Goal: Transaction & Acquisition: Purchase product/service

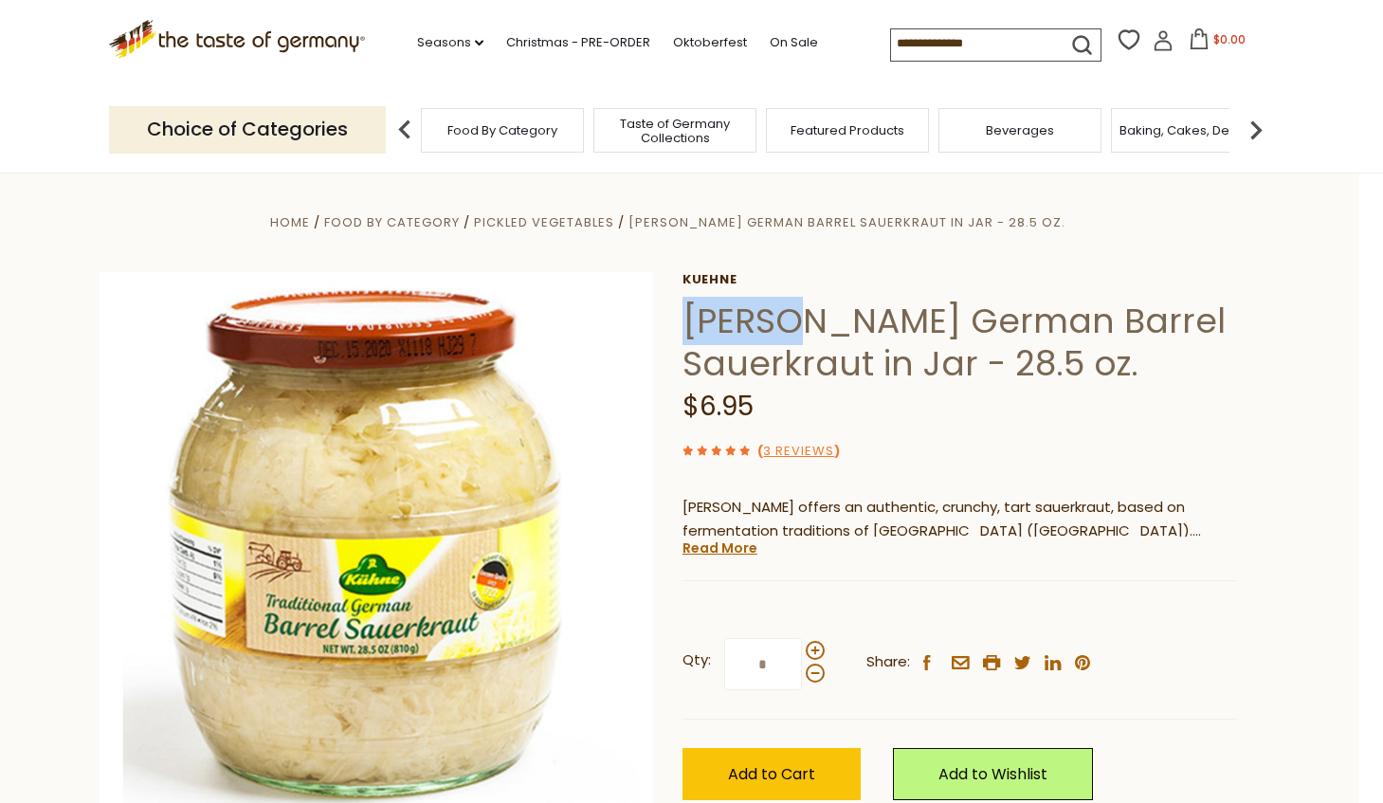
drag, startPoint x: 682, startPoint y: 320, endPoint x: 802, endPoint y: 317, distance: 119.5
click at [802, 317] on h1 "[PERSON_NAME] German Barrel Sauerkraut in Jar - 28.5 oz." at bounding box center [959, 342] width 555 height 85
copy h1 "Kuehne"
click at [820, 653] on span at bounding box center [815, 650] width 19 height 19
click at [802, 653] on input "*" at bounding box center [763, 664] width 78 height 52
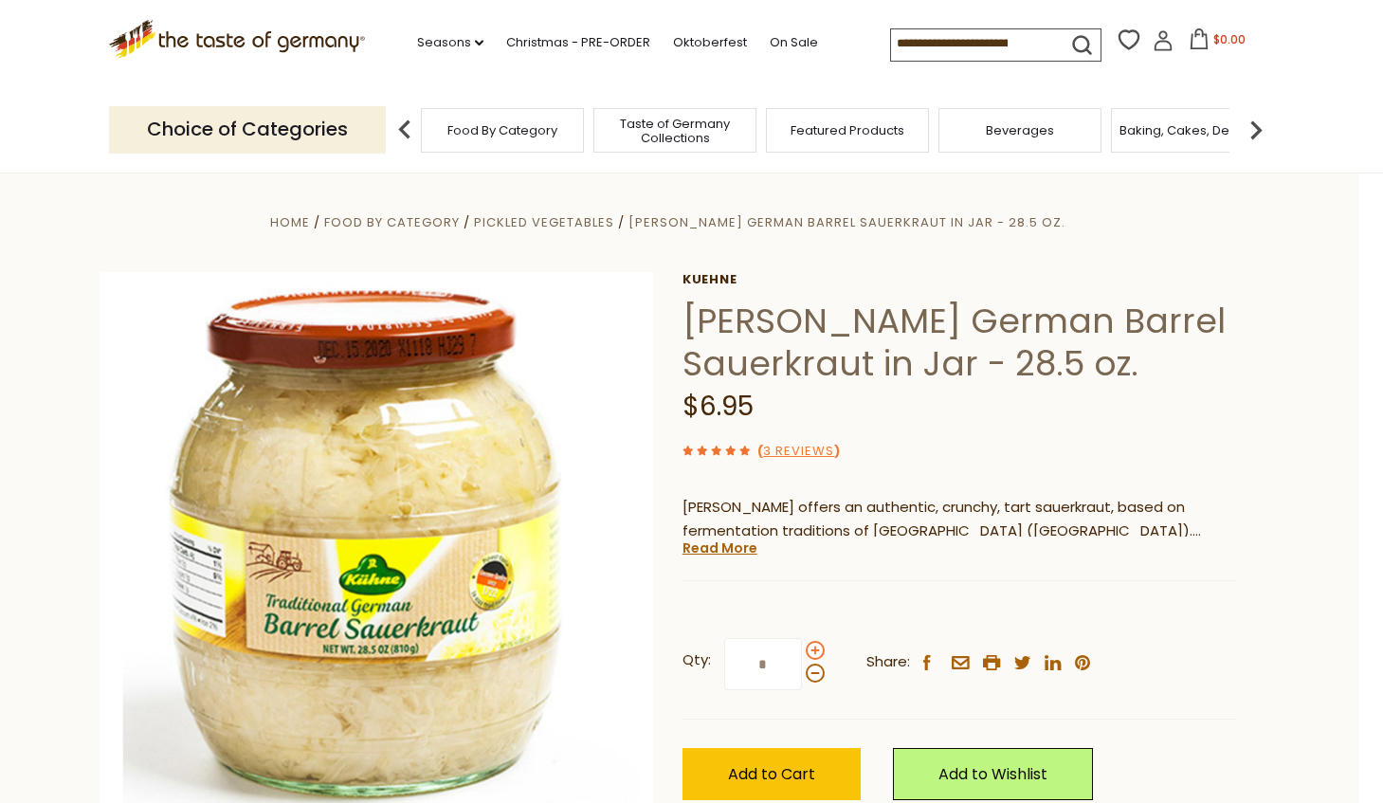
click at [820, 653] on span at bounding box center [815, 650] width 19 height 19
click at [802, 653] on input "*" at bounding box center [763, 664] width 78 height 52
click at [820, 653] on span at bounding box center [815, 650] width 19 height 19
click at [802, 653] on input "*" at bounding box center [763, 664] width 78 height 52
click at [815, 675] on span at bounding box center [815, 673] width 19 height 19
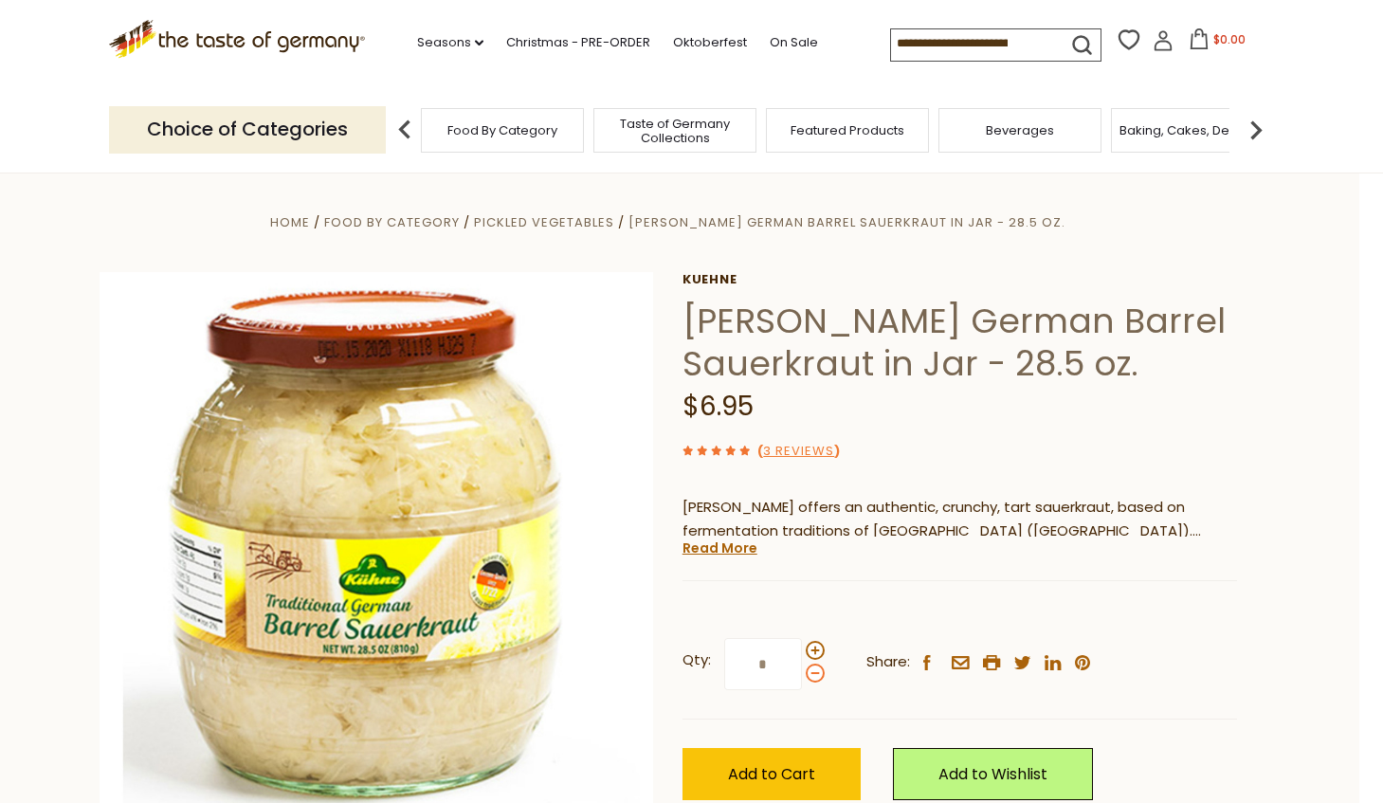
click at [802, 675] on input "*" at bounding box center [763, 664] width 78 height 52
click at [816, 652] on span at bounding box center [815, 650] width 19 height 19
click at [802, 652] on input "*" at bounding box center [763, 664] width 78 height 52
type input "*"
click at [785, 767] on span "Add to Cart" at bounding box center [771, 774] width 87 height 22
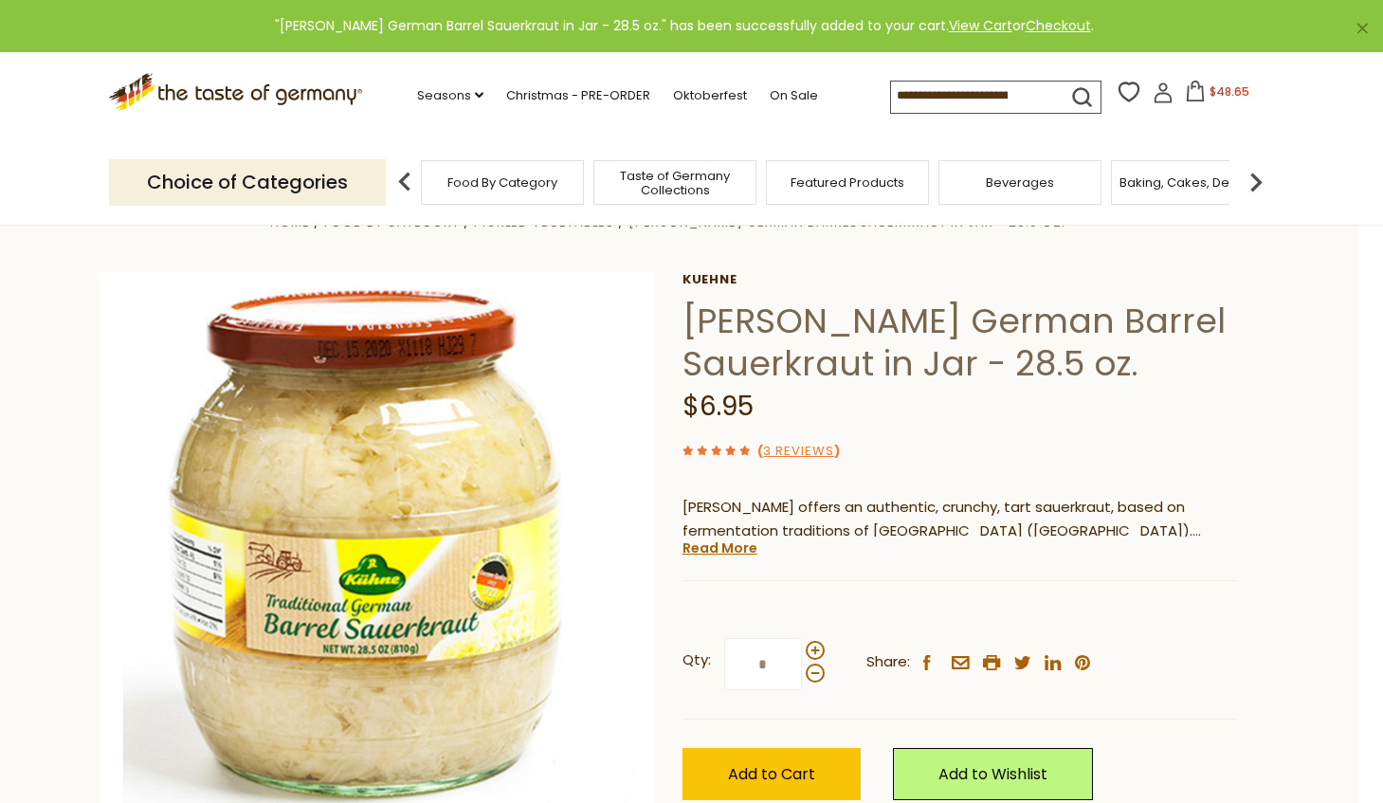
click at [1214, 96] on span "$48.65" at bounding box center [1230, 91] width 40 height 16
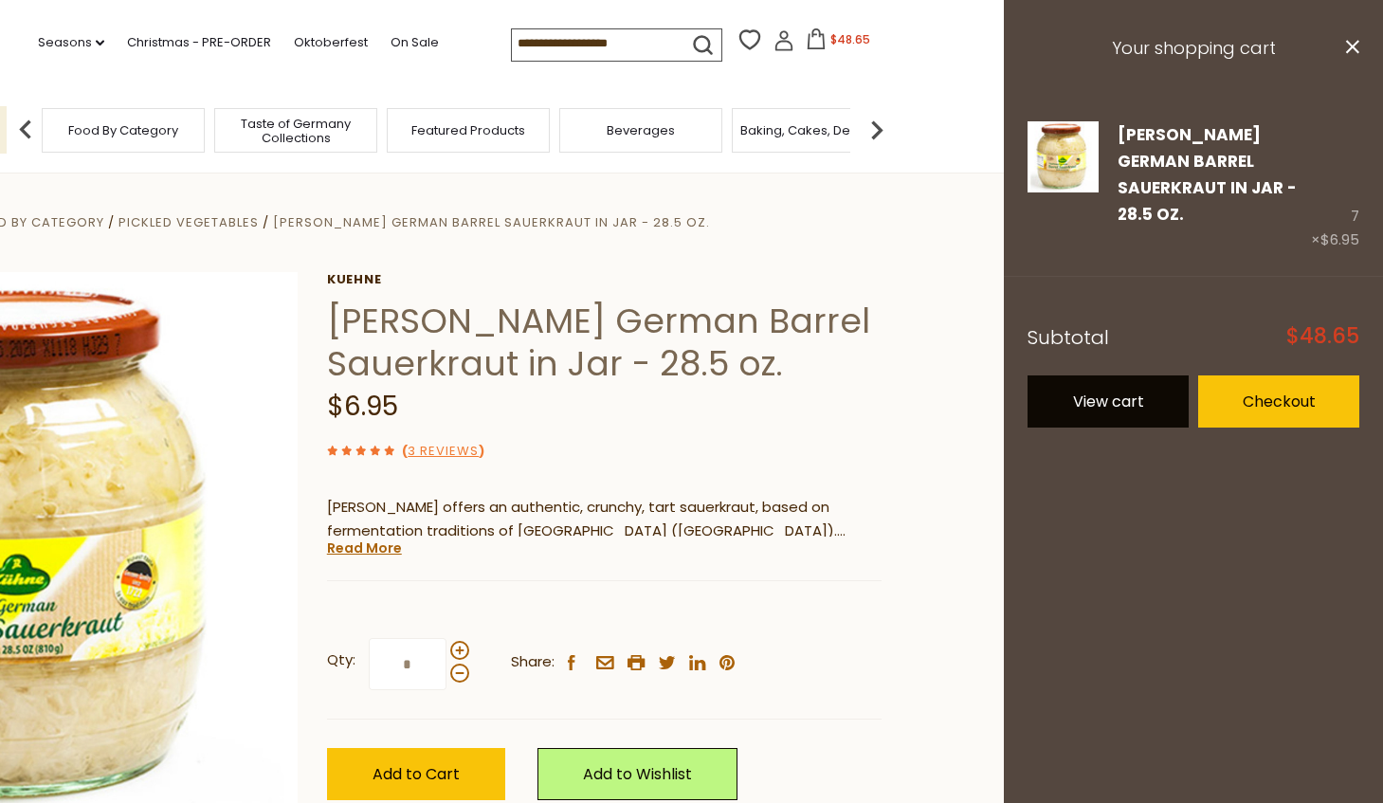
click at [1137, 375] on link "View cart" at bounding box center [1108, 401] width 161 height 52
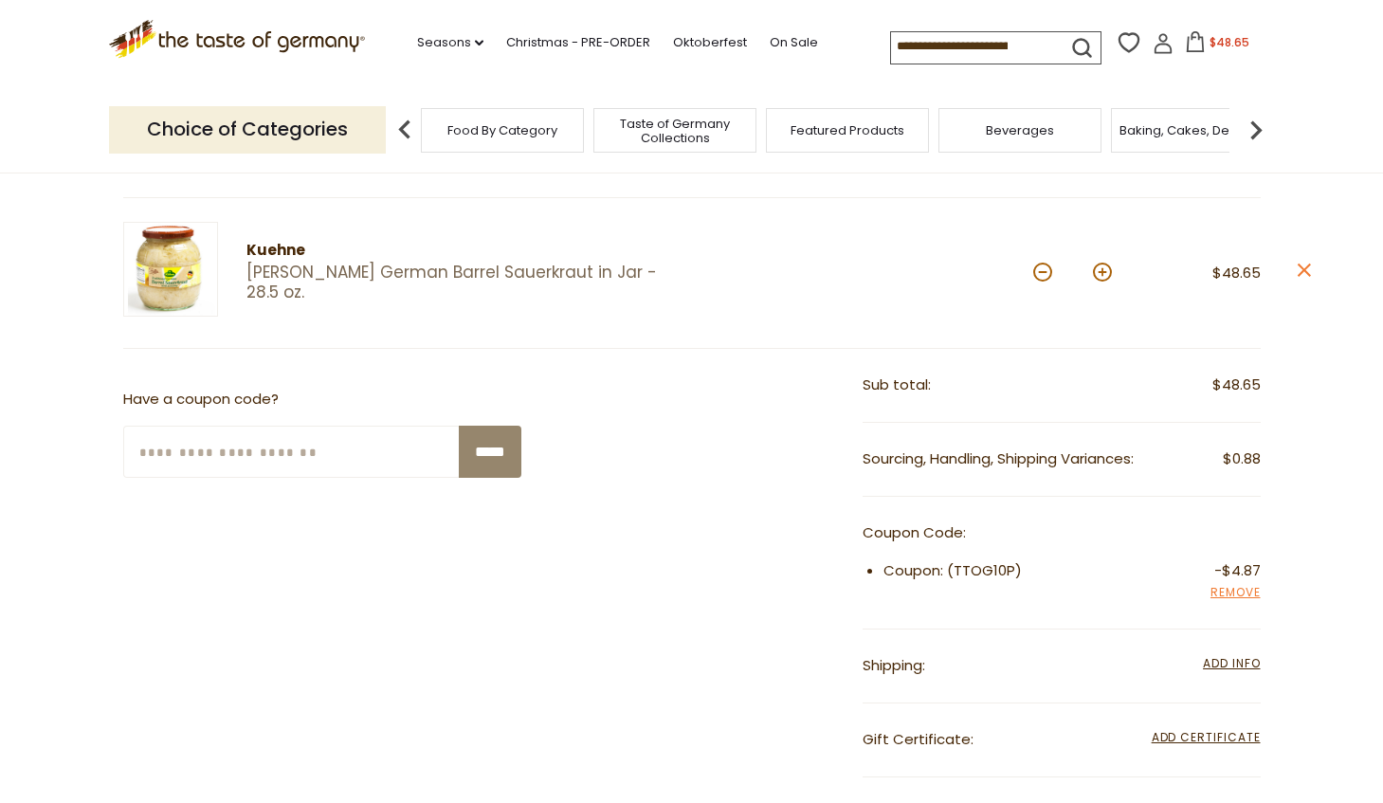
scroll to position [284, 0]
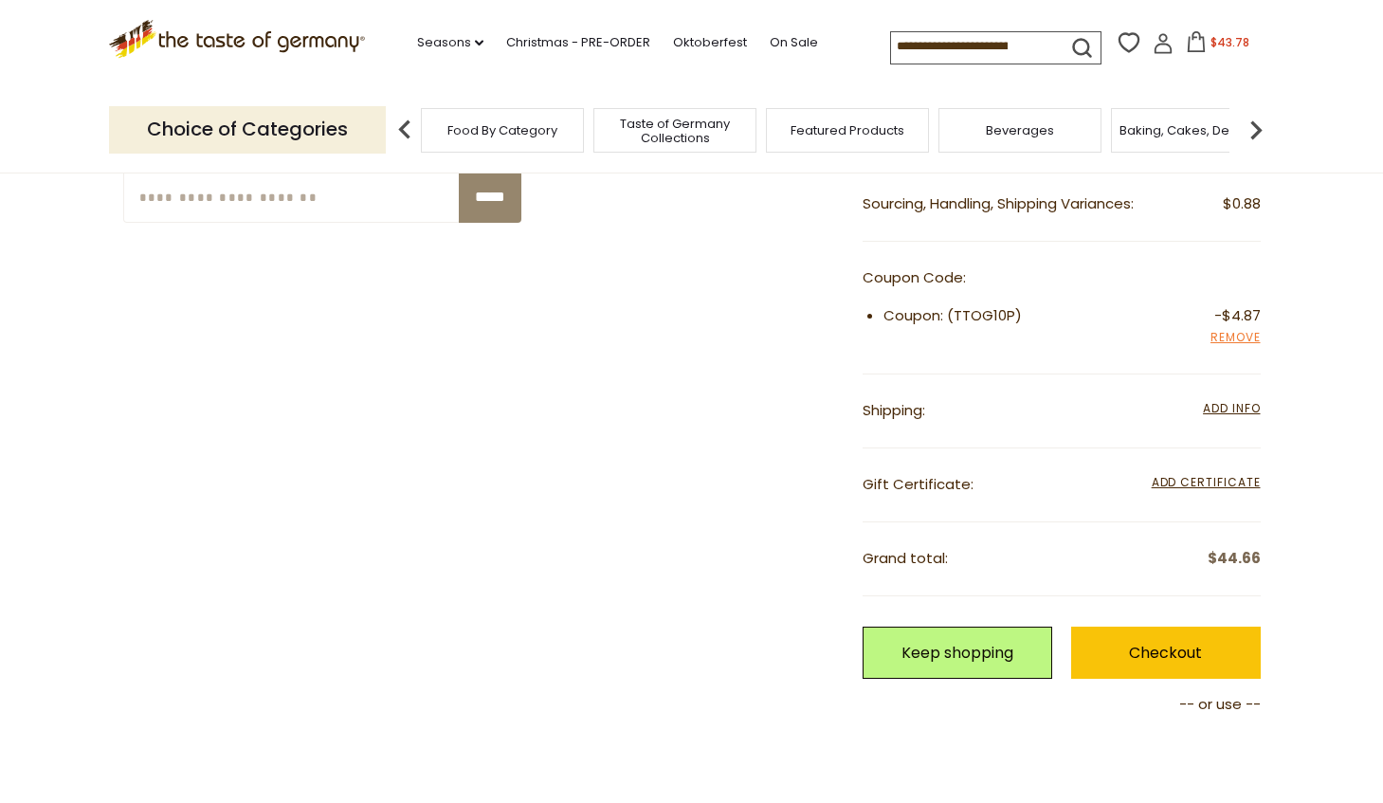
scroll to position [474, 0]
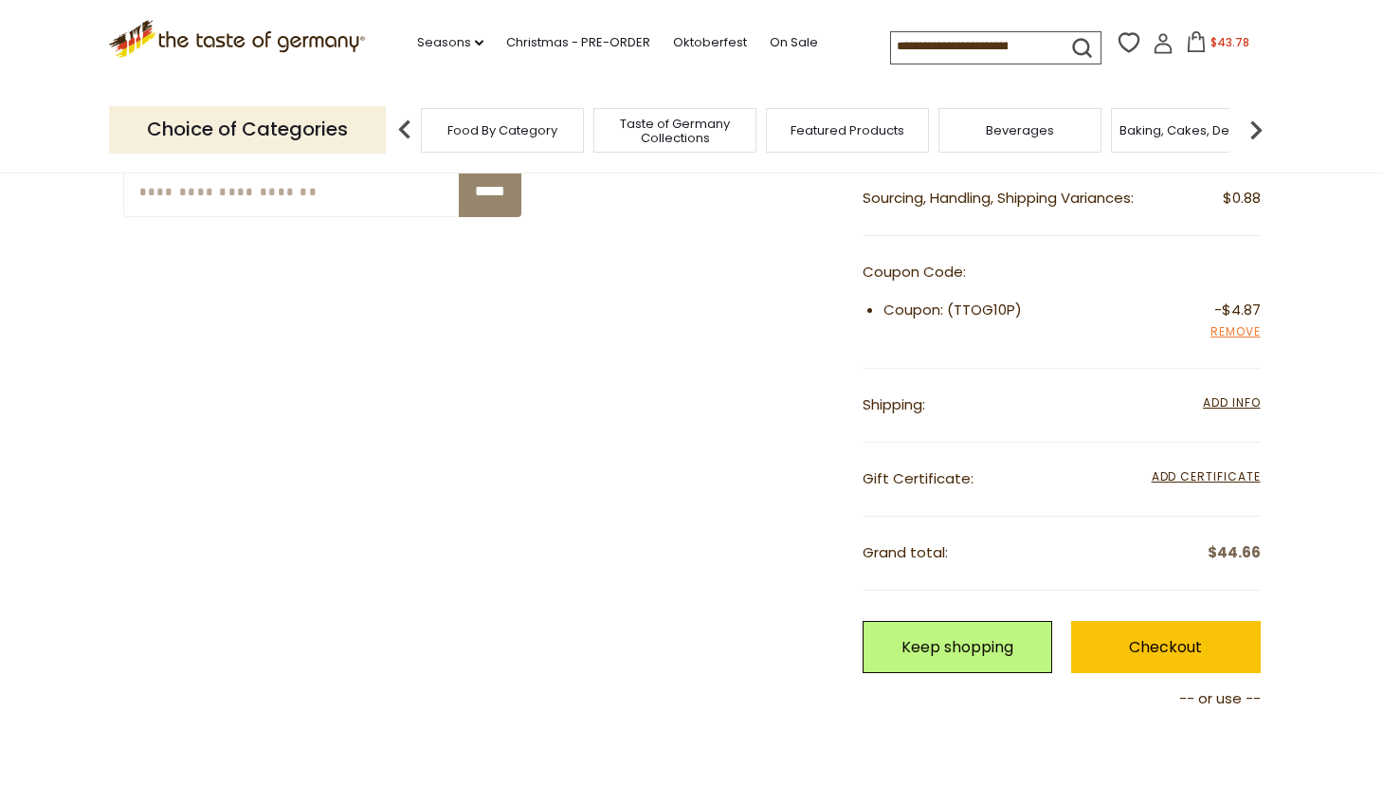
click at [1199, 400] on div "**********" at bounding box center [1062, 406] width 398 height 74
click at [1209, 400] on span "Add Info" at bounding box center [1231, 402] width 57 height 16
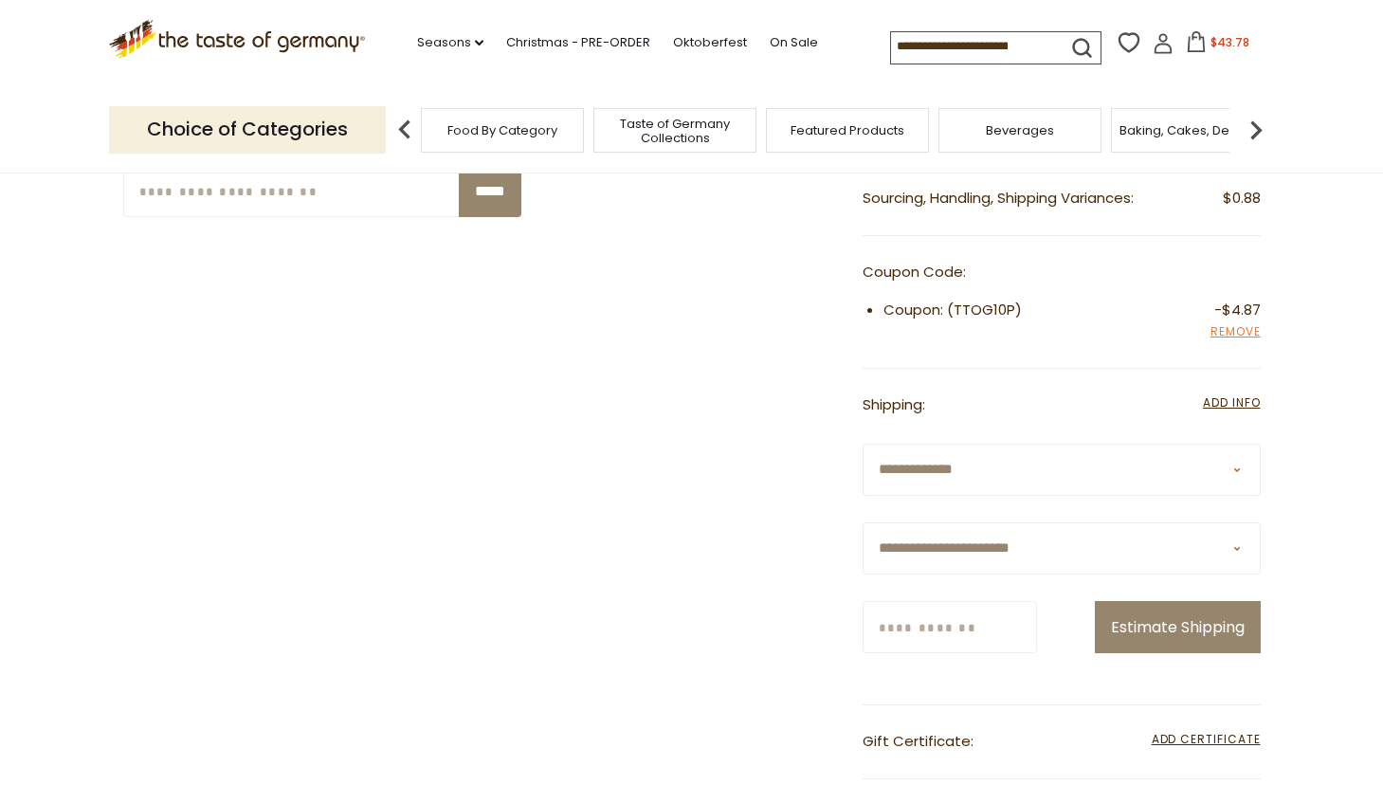
click at [977, 552] on select "**********" at bounding box center [1062, 548] width 398 height 52
select select "**"
click at [863, 522] on select "**********" at bounding box center [1062, 548] width 398 height 52
click at [963, 625] on input "Zip/Postcode" at bounding box center [950, 627] width 174 height 52
type input "*****"
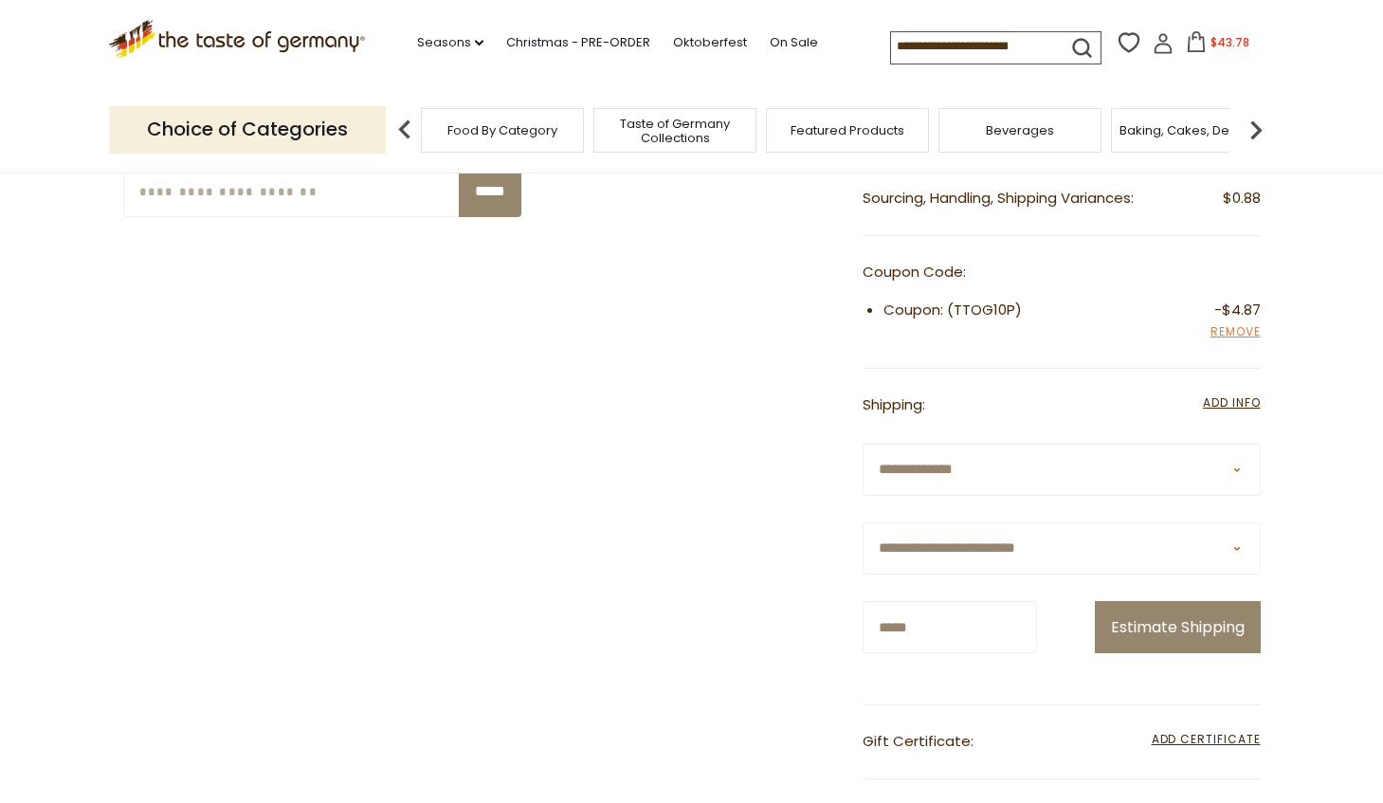
click at [756, 504] on div "**********" at bounding box center [691, 646] width 1137 height 1116
click at [1156, 619] on button "Estimate Shipping" at bounding box center [1178, 627] width 166 height 52
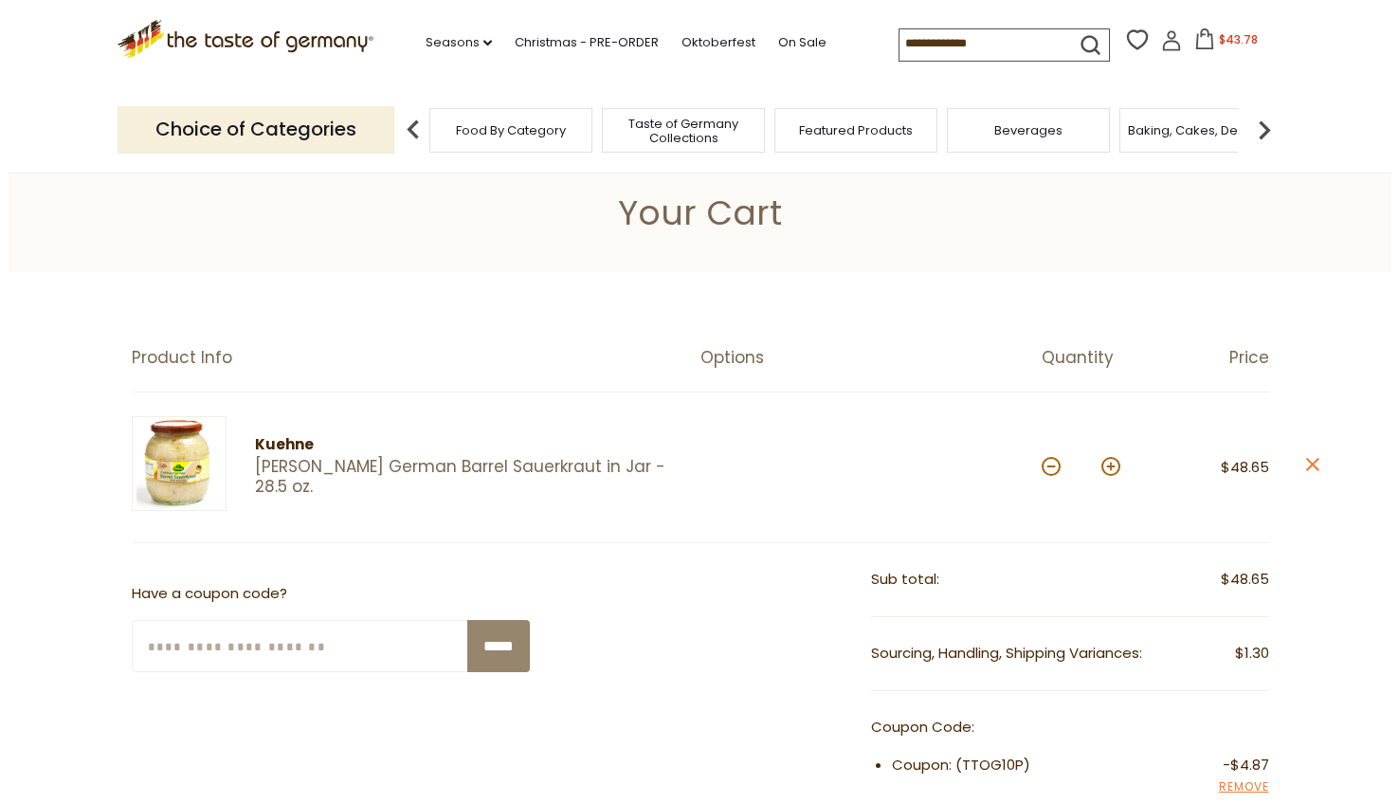
scroll to position [0, 0]
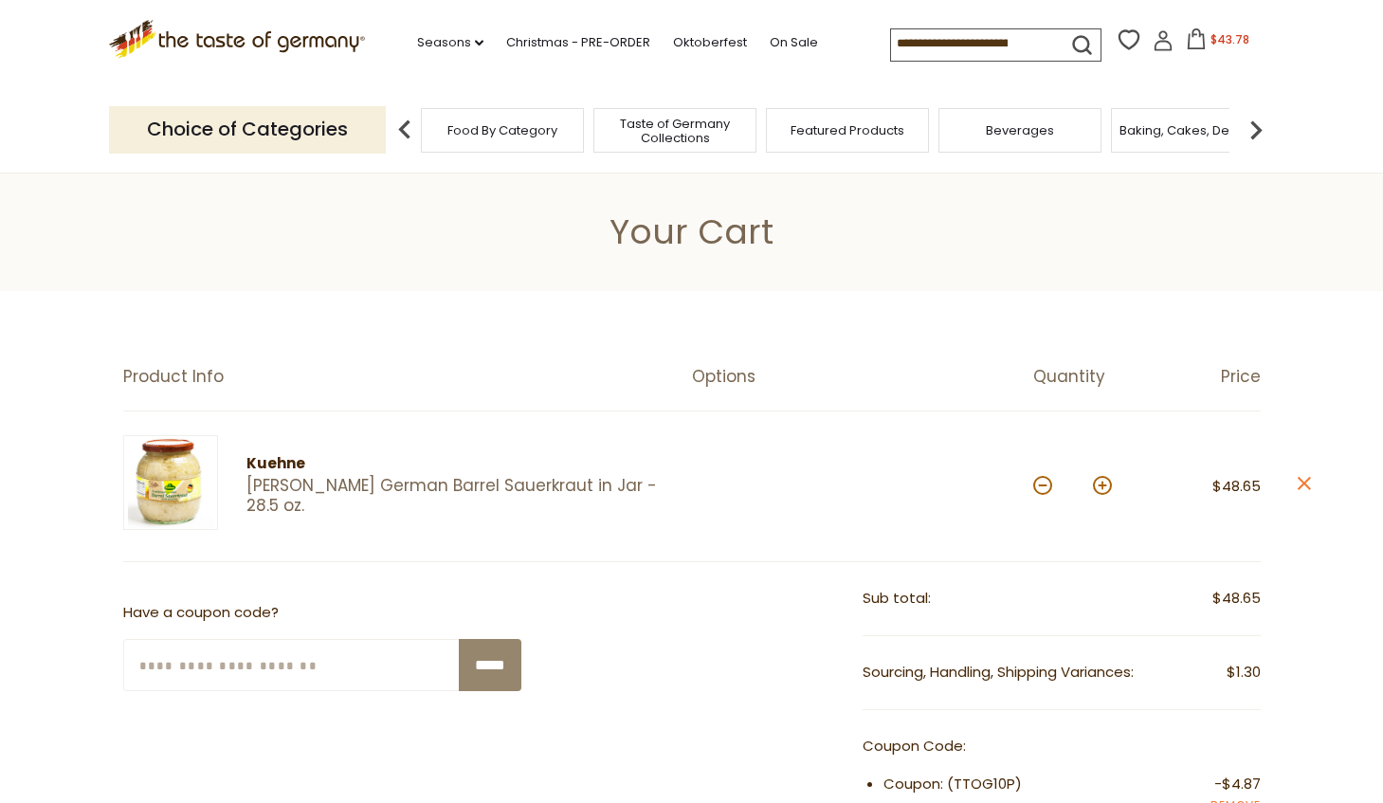
click at [1190, 45] on icon at bounding box center [1196, 38] width 21 height 21
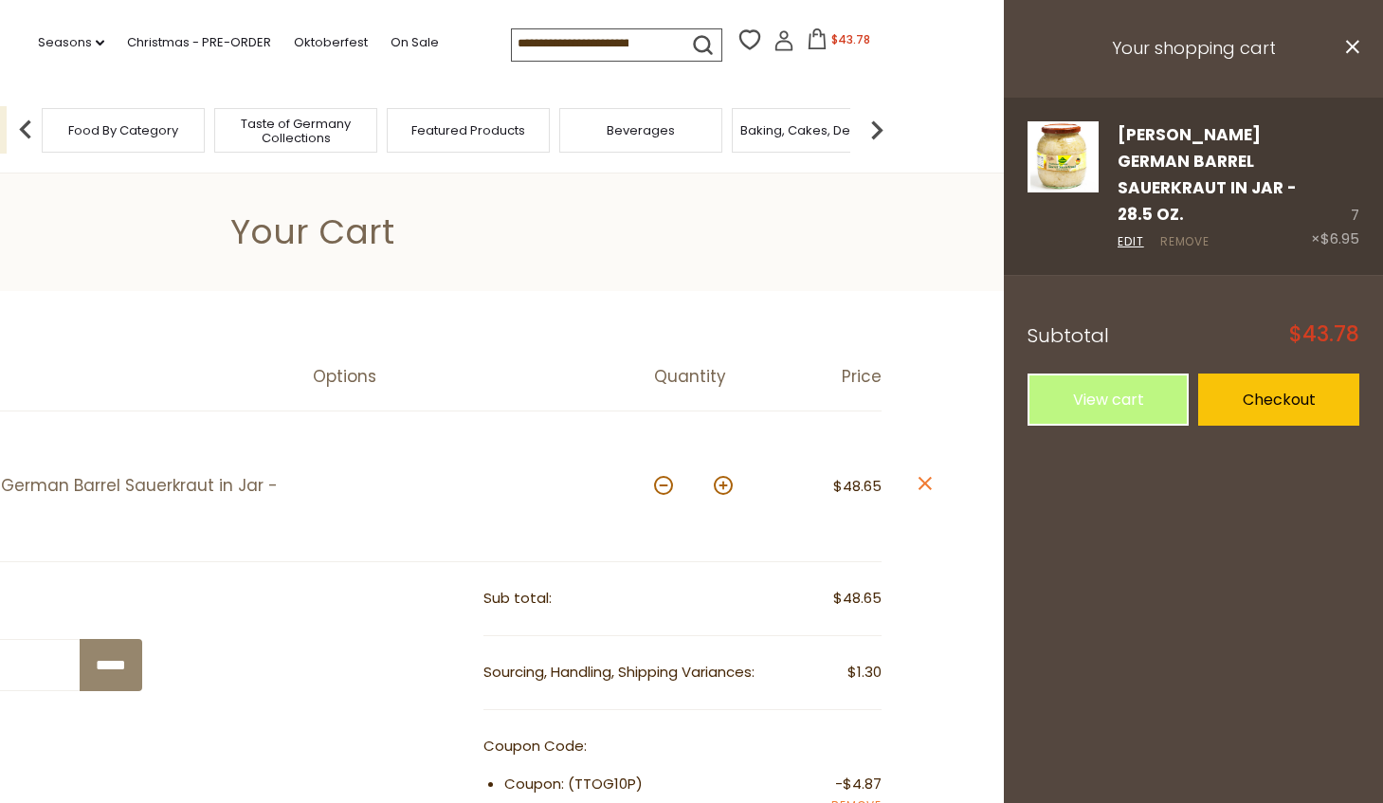
click at [1203, 233] on link "Remove" at bounding box center [1185, 242] width 50 height 18
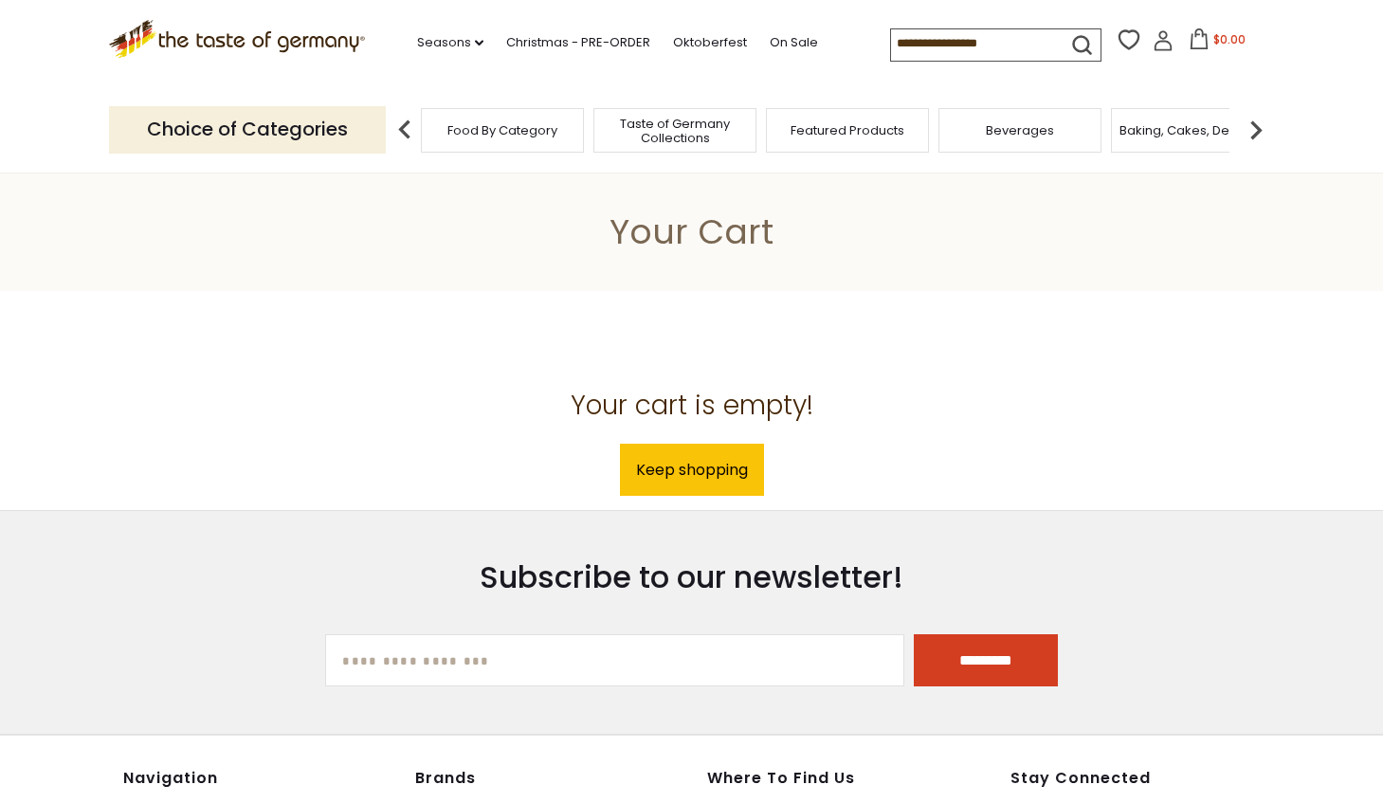
scroll to position [3, 0]
